Goal: Task Accomplishment & Management: Manage account settings

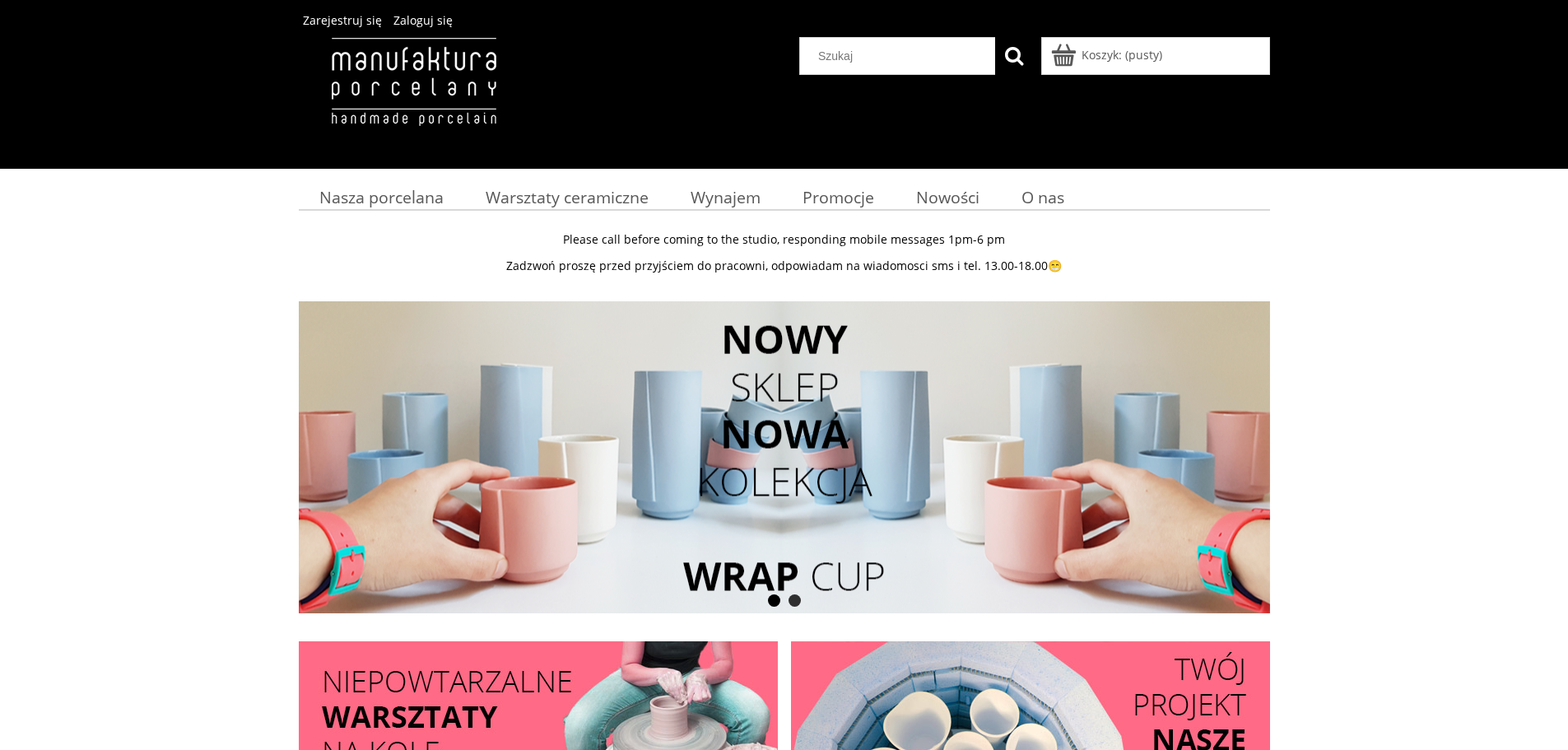
click at [420, 24] on span "Zaloguj się" at bounding box center [424, 20] width 59 height 16
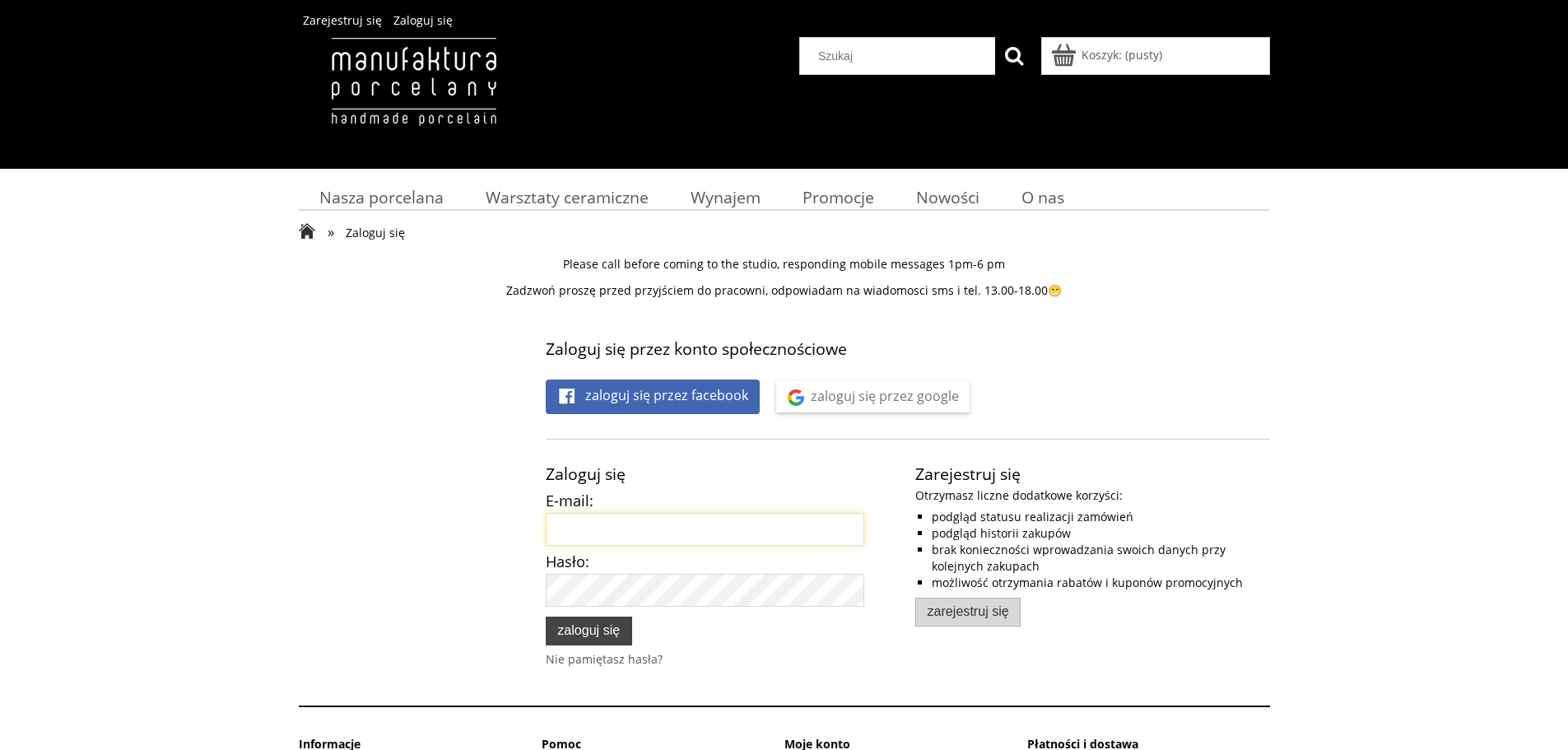
type input "[PERSON_NAME][EMAIL_ADDRESS][DOMAIN_NAME]"
click at [590, 633] on span "Zaloguj się" at bounding box center [589, 630] width 63 height 15
